Goal: Task Accomplishment & Management: Use online tool/utility

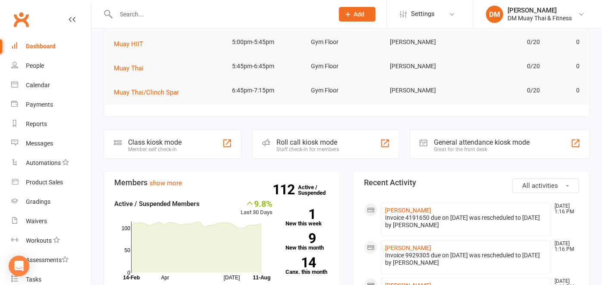
click at [312, 138] on div "Roll call kiosk mode" at bounding box center [308, 142] width 63 height 8
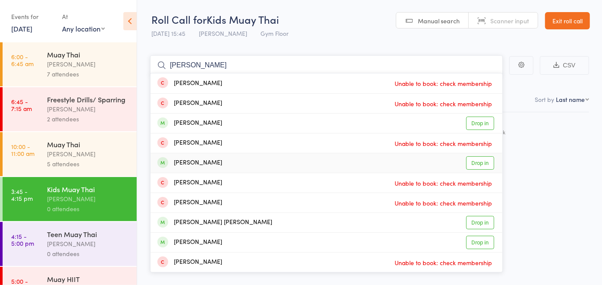
type input "[PERSON_NAME]"
click at [219, 158] on div "[PERSON_NAME] Drop in" at bounding box center [327, 162] width 352 height 19
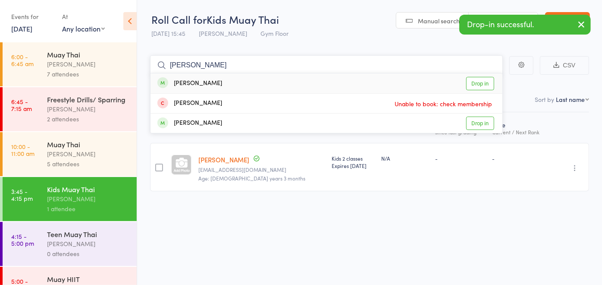
type input "[PERSON_NAME]"
click at [245, 82] on div "[PERSON_NAME] Drop in" at bounding box center [327, 83] width 352 height 20
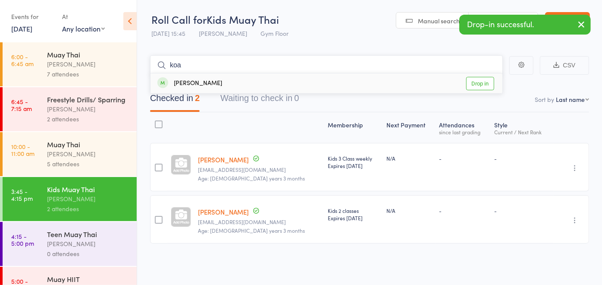
type input "koa"
click at [235, 85] on div "[PERSON_NAME] Drop in" at bounding box center [327, 83] width 352 height 20
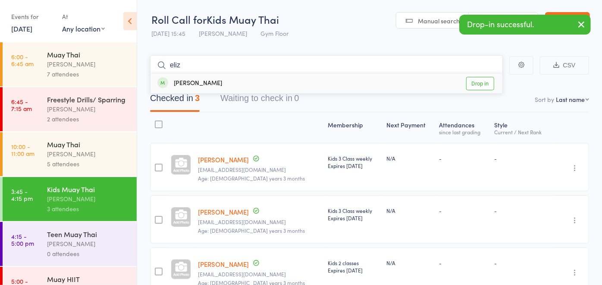
type input "eliz"
click at [235, 86] on div "[PERSON_NAME] Drop in" at bounding box center [327, 83] width 352 height 20
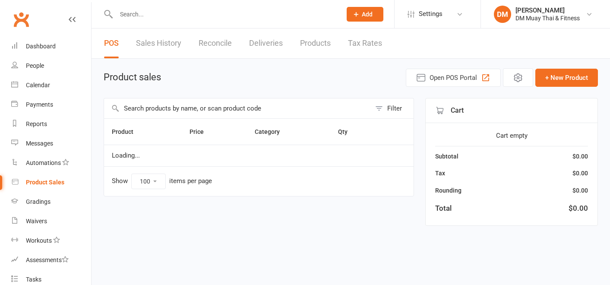
select select "100"
